Goal: Transaction & Acquisition: Download file/media

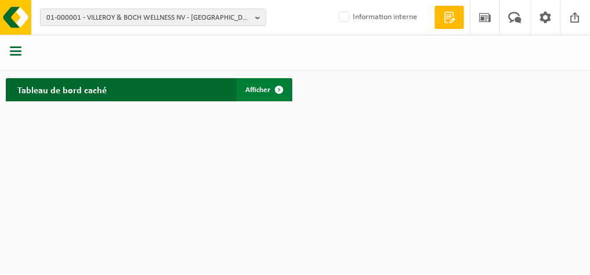
click at [267, 92] on span "Afficher" at bounding box center [258, 90] width 25 height 8
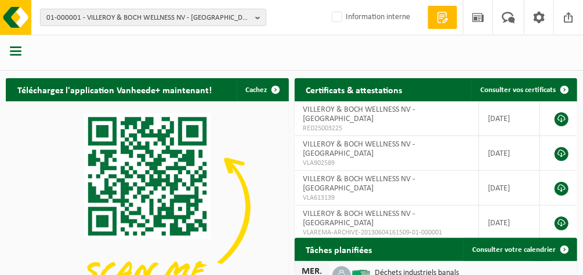
click at [256, 19] on b "button" at bounding box center [260, 17] width 10 height 16
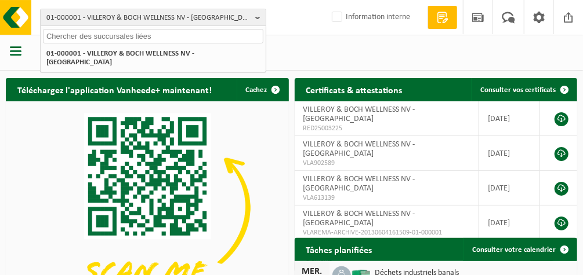
click at [180, 41] on input "text" at bounding box center [153, 36] width 220 height 14
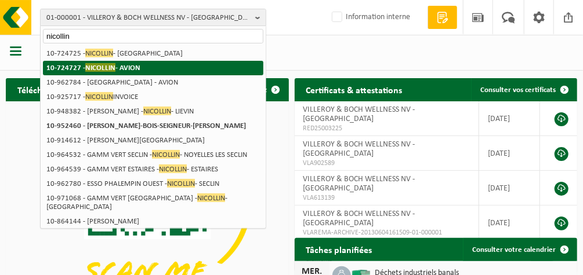
type input "nicollin"
click at [138, 67] on strong "10-724727 - NICOLLIN - AVION" at bounding box center [93, 67] width 94 height 9
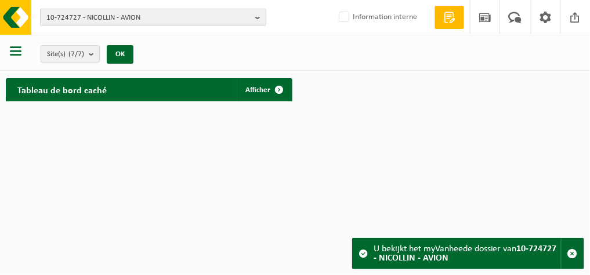
click at [90, 54] on b "submit" at bounding box center [94, 54] width 10 height 16
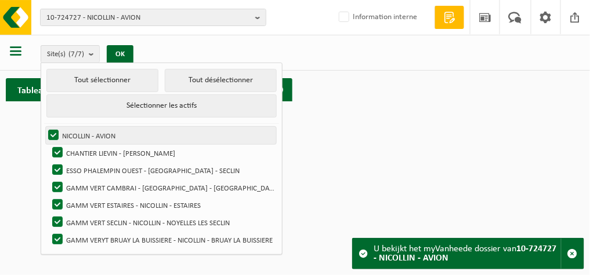
click at [54, 130] on label "NICOLLIN - AVION" at bounding box center [161, 135] width 230 height 17
click at [44, 127] on input "NICOLLIN - AVION" at bounding box center [43, 126] width 1 height 1
click at [53, 135] on label "NICOLLIN - AVION" at bounding box center [161, 135] width 230 height 17
click at [44, 127] on input "NICOLLIN - AVION" at bounding box center [43, 126] width 1 height 1
checkbox input "true"
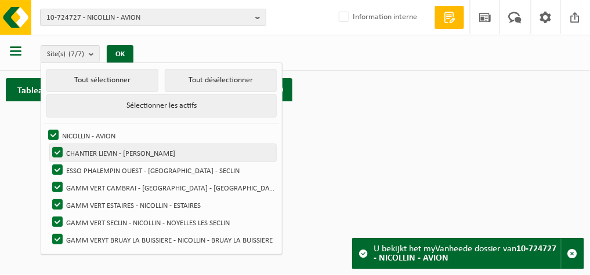
click at [55, 153] on label "CHANTIER LIEVIN - NICOLLIN - LIEVIN" at bounding box center [163, 152] width 226 height 17
click at [48, 144] on input "CHANTIER LIEVIN - NICOLLIN - LIEVIN" at bounding box center [48, 144] width 1 height 1
checkbox input "false"
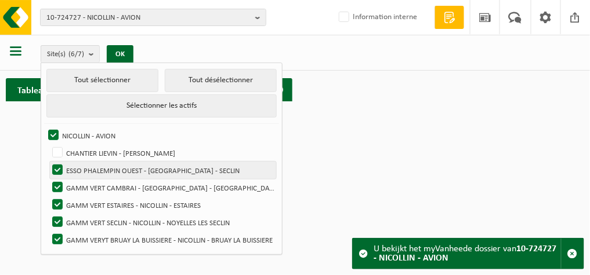
click at [53, 169] on label "ESSO PHALEMPIN OUEST - NICOLLIN - SECLIN" at bounding box center [163, 170] width 226 height 17
click at [48, 162] on input "ESSO PHALEMPIN OUEST - NICOLLIN - SECLIN" at bounding box center [48, 161] width 1 height 1
checkbox input "false"
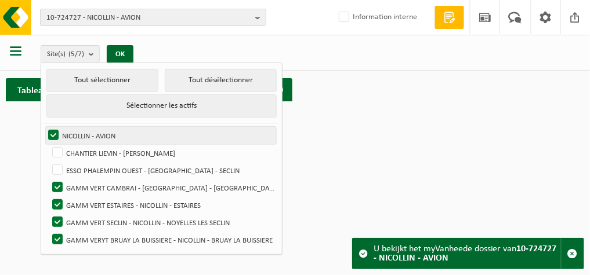
click at [53, 134] on label "NICOLLIN - AVION" at bounding box center [161, 135] width 230 height 17
click at [44, 127] on input "NICOLLIN - AVION" at bounding box center [43, 126] width 1 height 1
checkbox input "false"
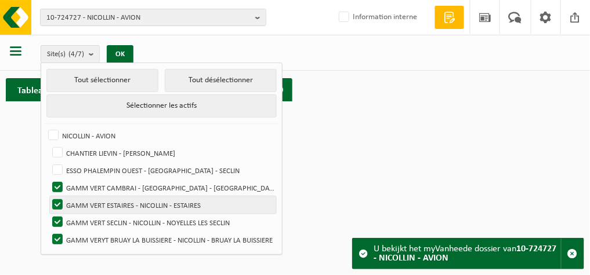
click at [54, 205] on label "GAMM VERT ESTAIRES - NICOLLIN - ESTAIRES" at bounding box center [163, 205] width 226 height 17
click at [48, 197] on input "GAMM VERT ESTAIRES - NICOLLIN - ESTAIRES" at bounding box center [48, 196] width 1 height 1
checkbox input "false"
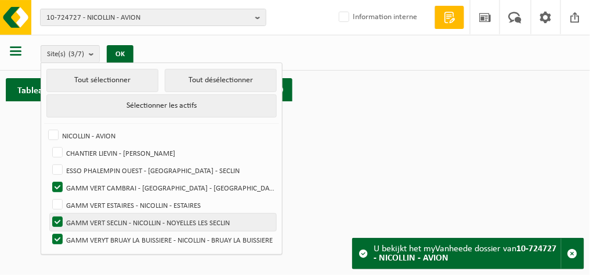
click at [54, 218] on label "GAMM VERT SECLIN - NICOLLIN - NOYELLES LES SECLIN" at bounding box center [163, 222] width 226 height 17
click at [48, 214] on input "GAMM VERT SECLIN - NICOLLIN - NOYELLES LES SECLIN" at bounding box center [48, 213] width 1 height 1
checkbox input "false"
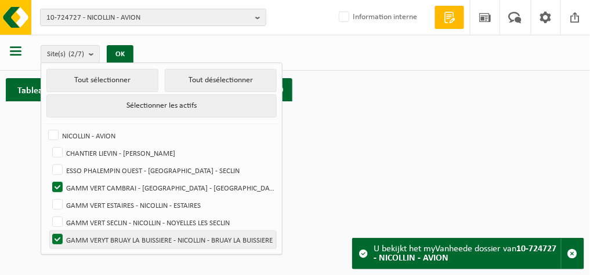
click at [54, 235] on label "GAMM VERYT BRUAY LA BUISSIERE - NICOLLIN - BRUAY LA BUISSIERE" at bounding box center [163, 239] width 226 height 17
click at [48, 231] on input "GAMM VERYT BRUAY LA BUISSIERE - NICOLLIN - BRUAY LA BUISSIERE" at bounding box center [48, 231] width 1 height 1
checkbox input "false"
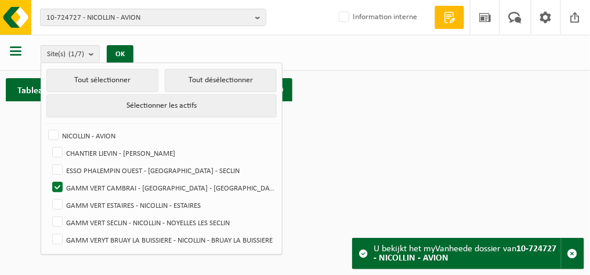
click at [352, 168] on html "10-724727 - NICOLLIN - AVION 10-724727 - NICOLLIN - AVION 10-948382 - CHANTIER …" at bounding box center [295, 137] width 590 height 275
click at [569, 253] on span "button" at bounding box center [572, 254] width 10 height 10
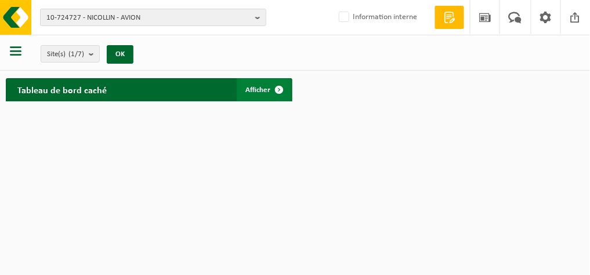
click at [261, 90] on span "Afficher" at bounding box center [258, 90] width 25 height 8
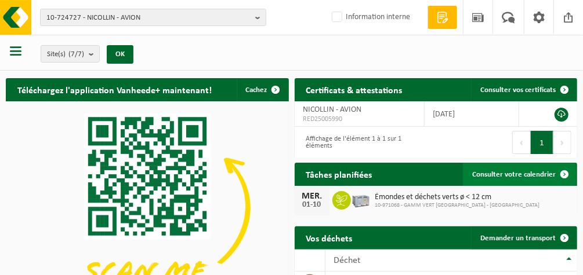
click at [504, 174] on span "Consulter votre calendrier" at bounding box center [513, 175] width 83 height 8
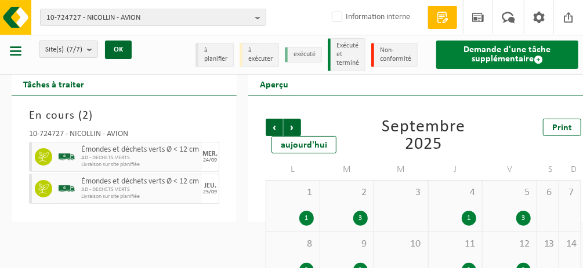
click at [511, 56] on link "Demande d'une tâche supplémentaire" at bounding box center [507, 55] width 142 height 28
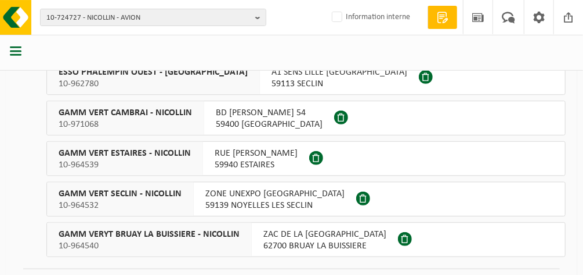
scroll to position [155, 0]
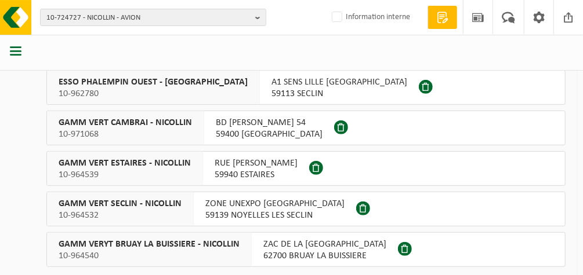
click at [137, 124] on span "GAMM VERT CAMBRAI - NICOLLIN" at bounding box center [125, 123] width 133 height 12
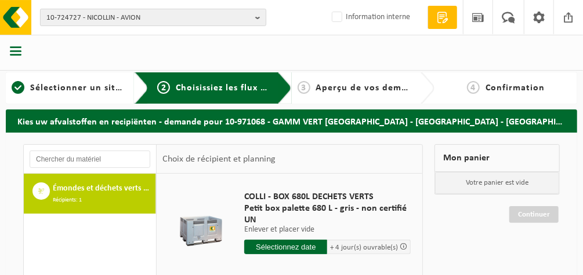
click at [103, 16] on span "10-724727 - NICOLLIN - AVION" at bounding box center [148, 17] width 204 height 17
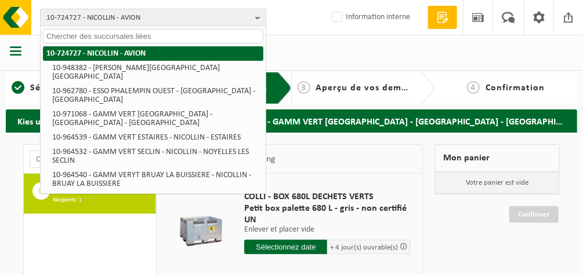
click at [78, 56] on strong "10-724727 - NICOLLIN - AVION" at bounding box center [95, 53] width 99 height 9
click at [133, 53] on strong "10-724727 - NICOLLIN - AVION" at bounding box center [95, 53] width 99 height 9
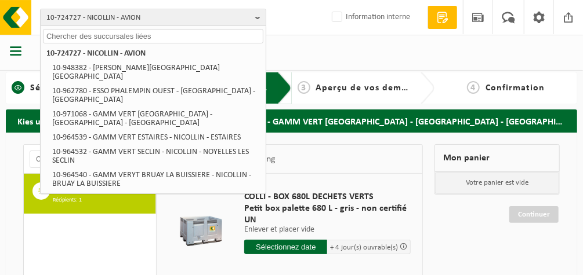
click at [6, 97] on div "1 Sélectionner un site ici" at bounding box center [77, 87] width 143 height 31
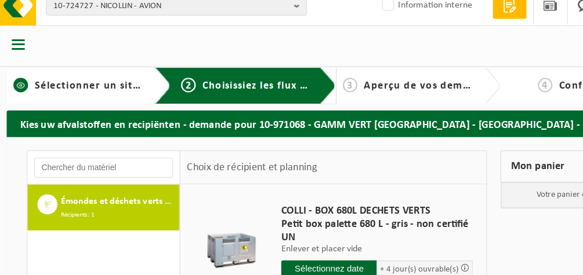
scroll to position [1, 0]
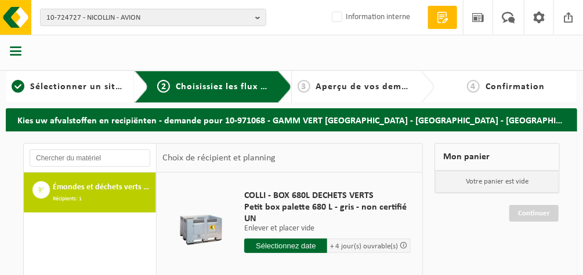
click at [12, 55] on span "button" at bounding box center [16, 51] width 12 height 12
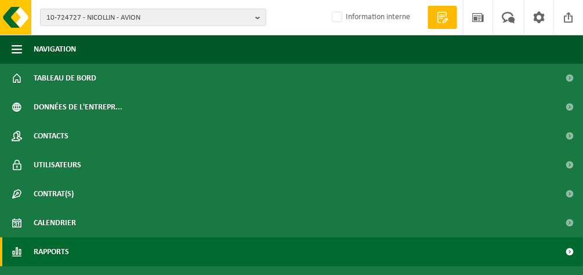
click at [53, 263] on span "Rapports" at bounding box center [51, 252] width 35 height 29
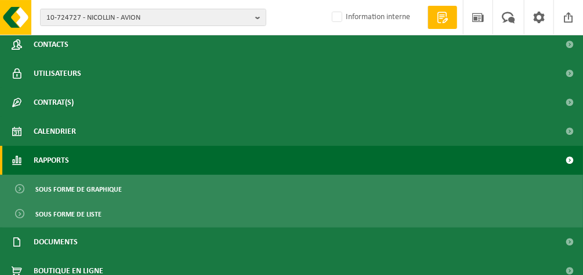
scroll to position [103, 0]
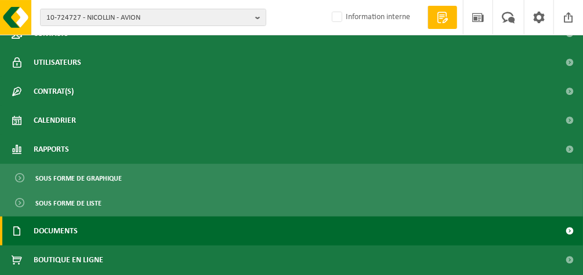
click at [46, 232] on span "Documents" at bounding box center [56, 231] width 44 height 29
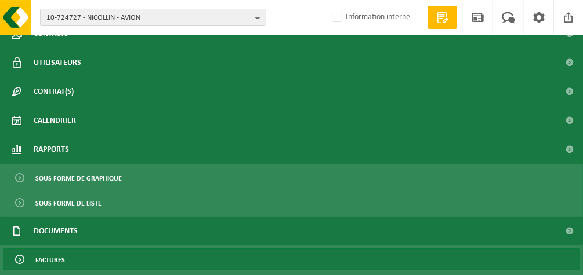
click at [46, 256] on span "Factures" at bounding box center [50, 260] width 30 height 22
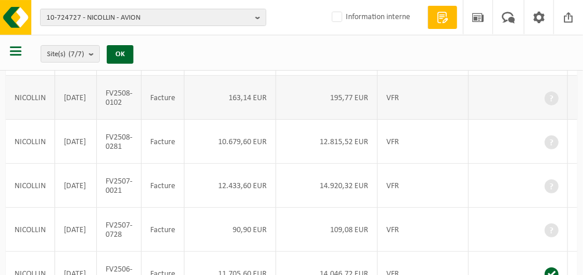
scroll to position [113, 0]
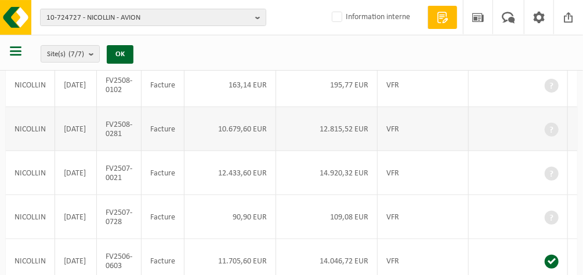
click at [322, 144] on td "12.815,52 EUR" at bounding box center [326, 129] width 101 height 44
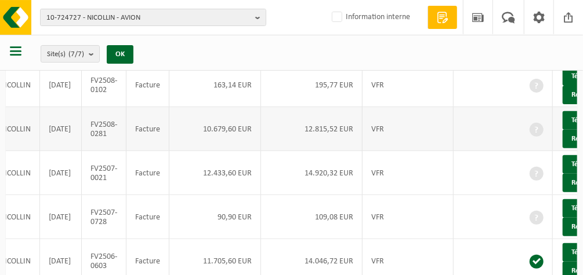
scroll to position [0, 62]
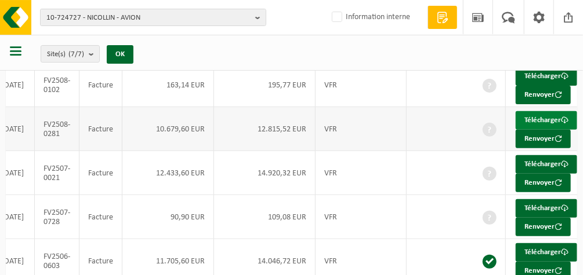
click at [538, 128] on link "Télécharger" at bounding box center [545, 120] width 61 height 19
